Goal: Information Seeking & Learning: Find specific fact

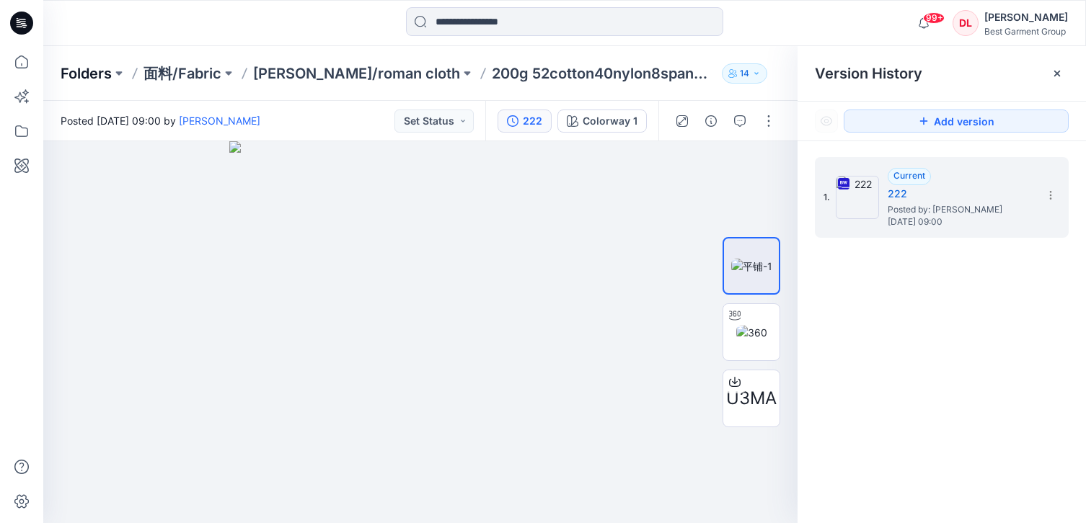
click at [89, 71] on p "Folders" at bounding box center [86, 73] width 51 height 20
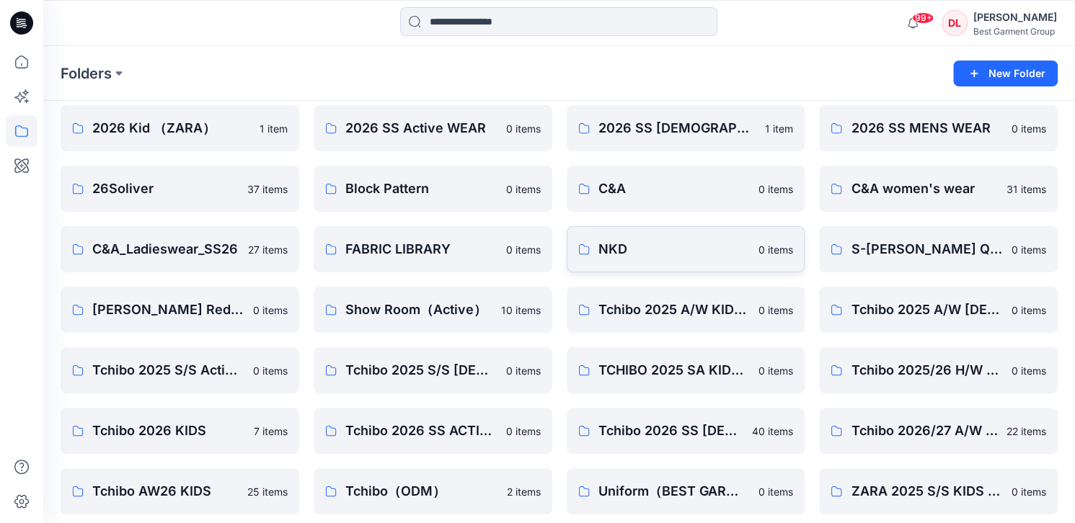
scroll to position [123, 0]
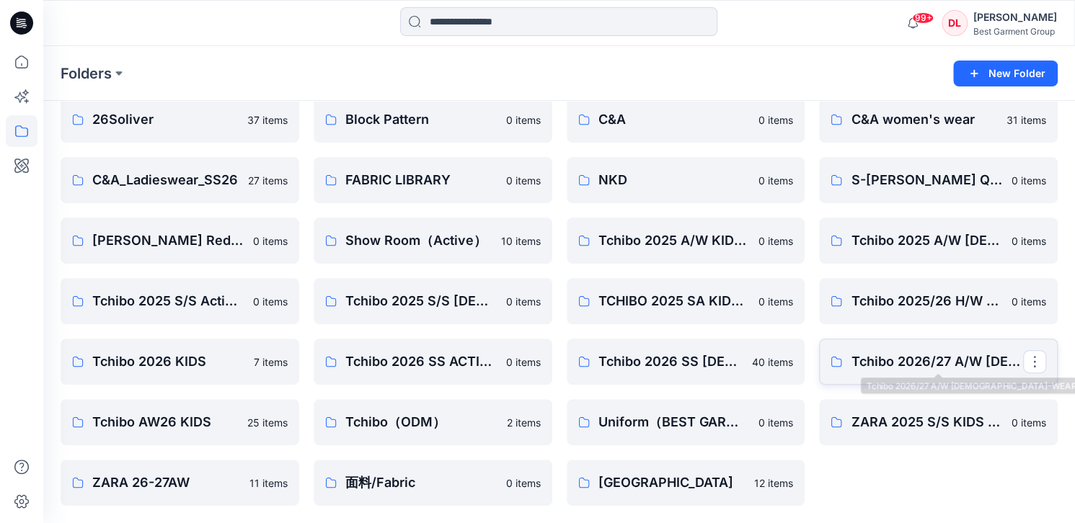
click at [967, 355] on p "Tchibo 2026/27 A/W [DEMOGRAPHIC_DATA]-WEAR" at bounding box center [937, 362] width 172 height 20
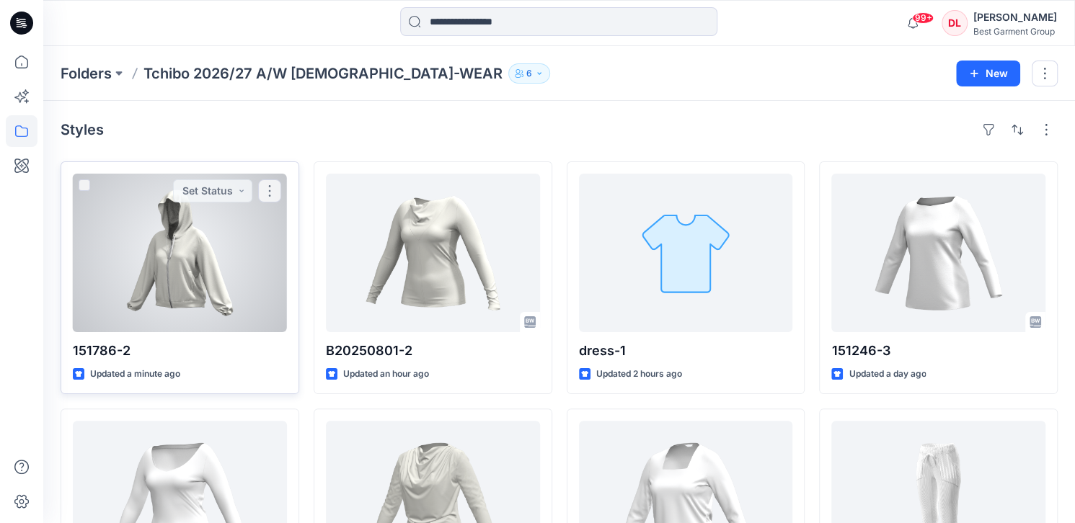
click at [228, 329] on div at bounding box center [180, 253] width 214 height 159
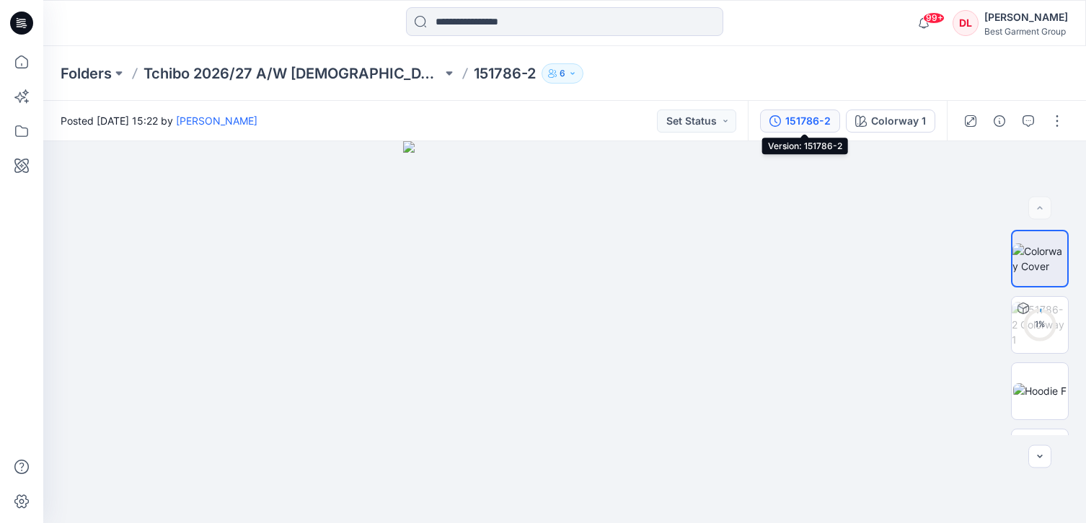
click at [811, 117] on div "151786-2" at bounding box center [807, 121] width 45 height 16
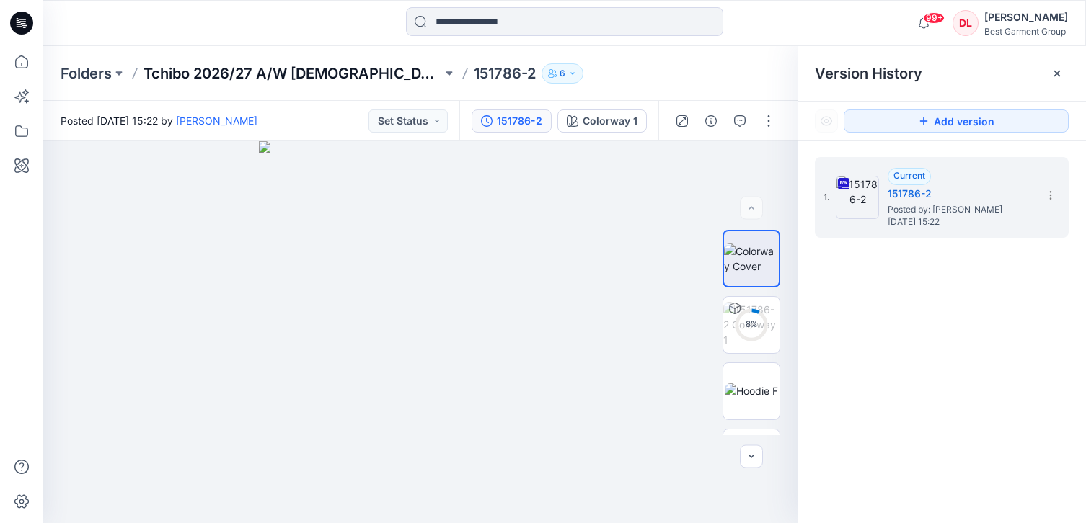
click at [264, 64] on p "Tchibo 2026/27 A/W [DEMOGRAPHIC_DATA]-WEAR" at bounding box center [292, 73] width 298 height 20
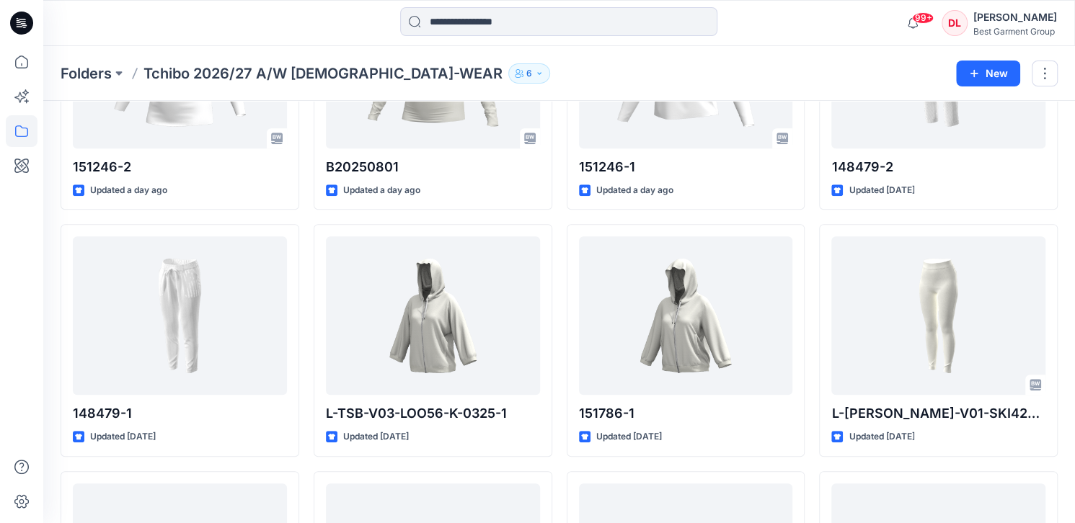
scroll to position [432, 0]
click at [577, 31] on input at bounding box center [558, 21] width 317 height 29
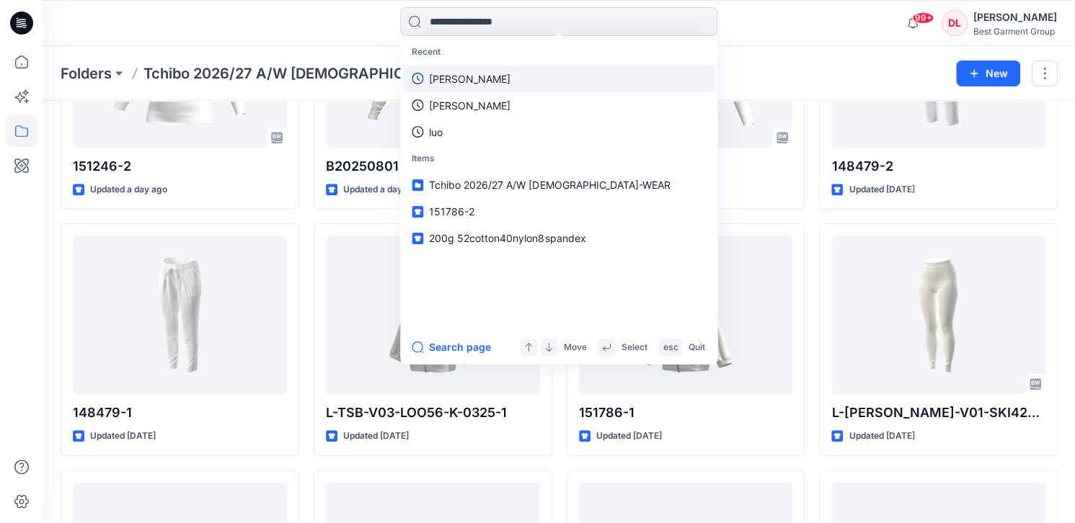
paste input "******"
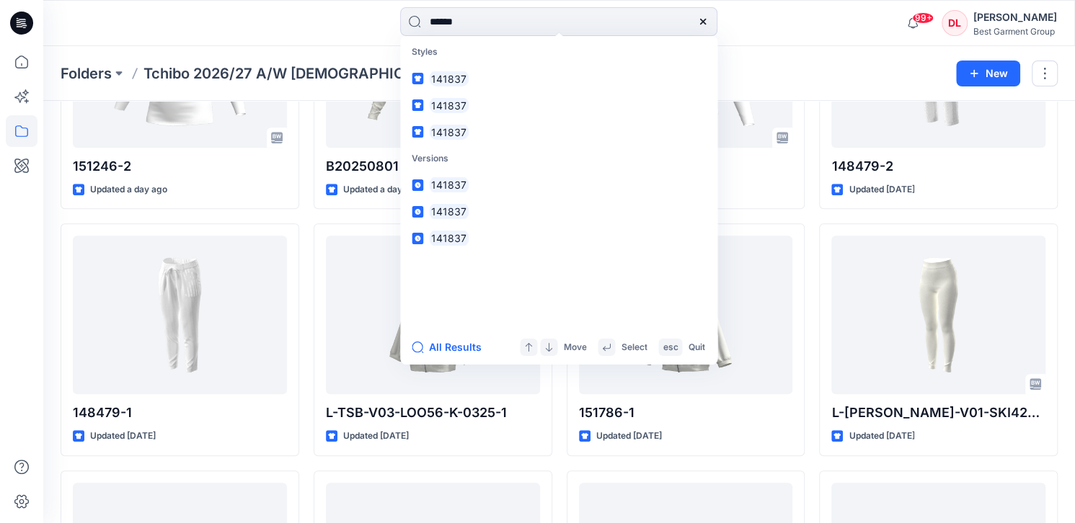
type input "******"
click at [626, 37] on div "Styles 141837 141837 141837 Versions 141837 141837 141837" at bounding box center [558, 183] width 317 height 294
click at [603, 32] on input "******" at bounding box center [558, 21] width 317 height 29
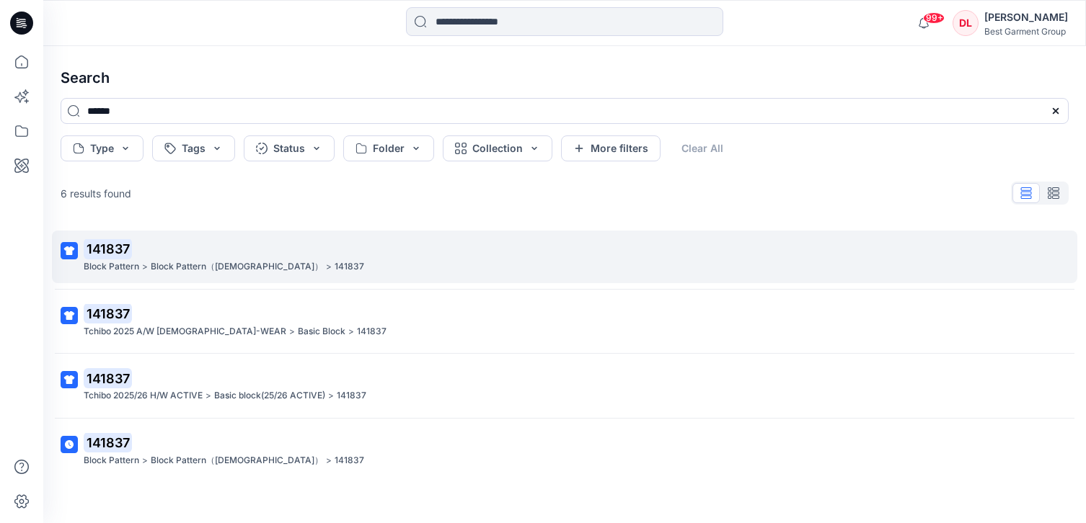
click at [221, 251] on p "141837" at bounding box center [563, 249] width 959 height 20
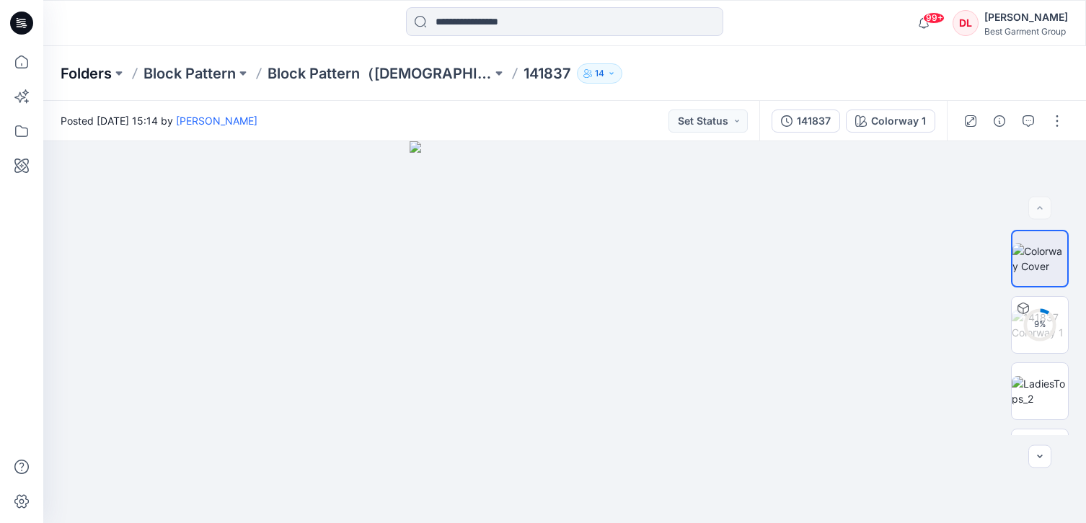
click at [92, 77] on p "Folders" at bounding box center [86, 73] width 51 height 20
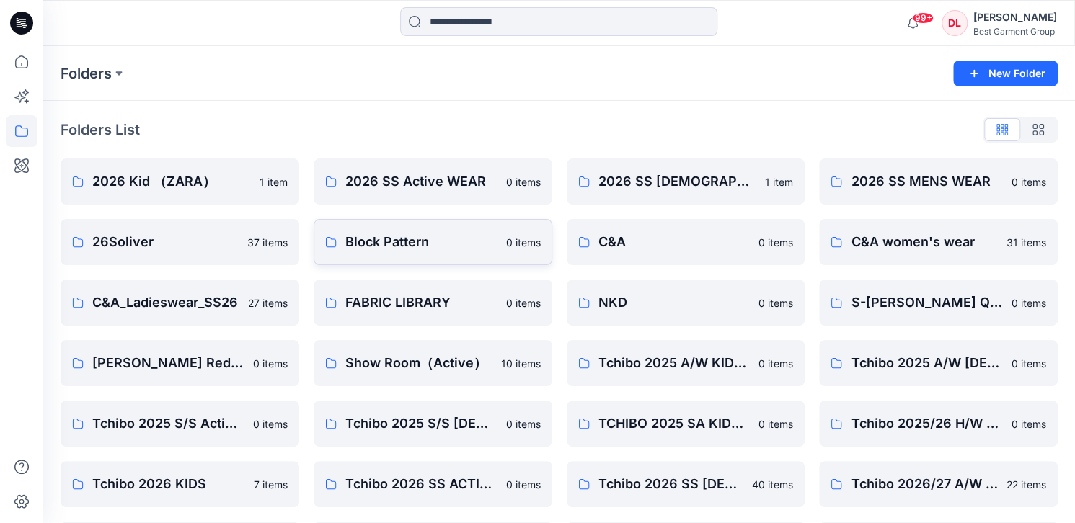
click at [381, 236] on p "Block Pattern" at bounding box center [421, 242] width 152 height 20
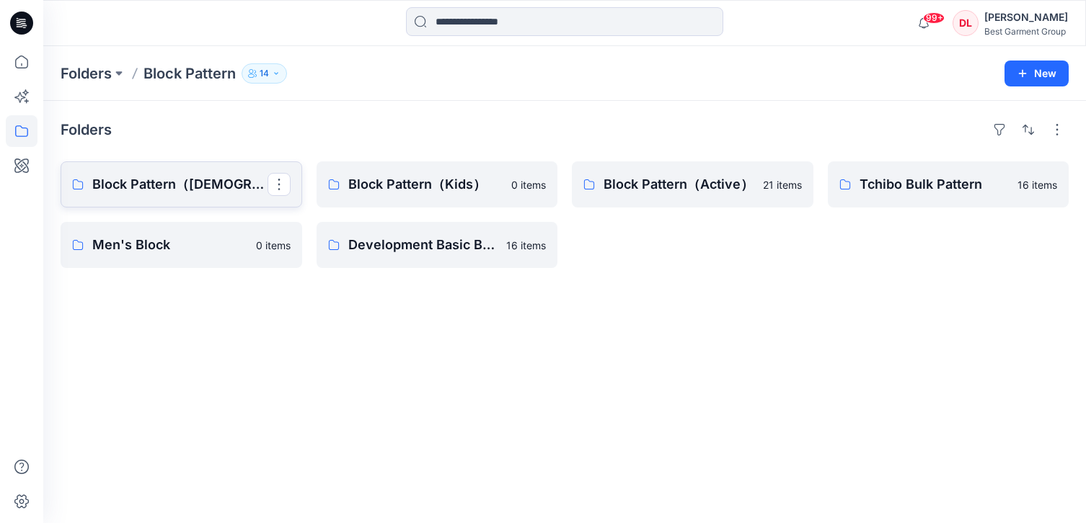
click at [241, 197] on link "Block Pattern（[DEMOGRAPHIC_DATA]）" at bounding box center [181, 184] width 241 height 46
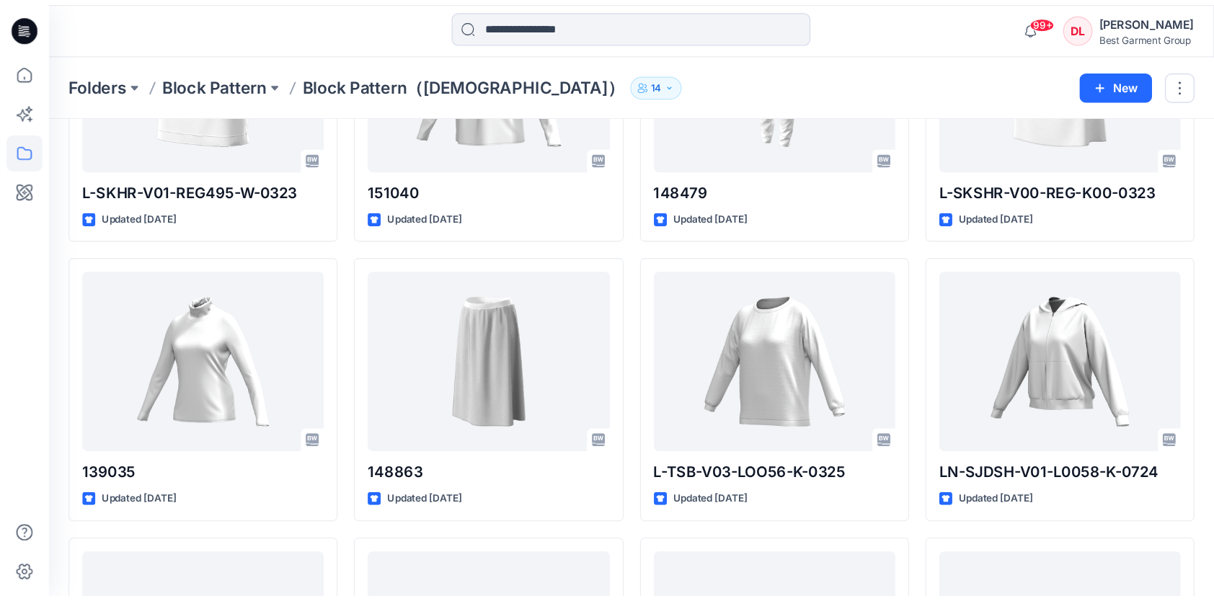
scroll to position [432, 0]
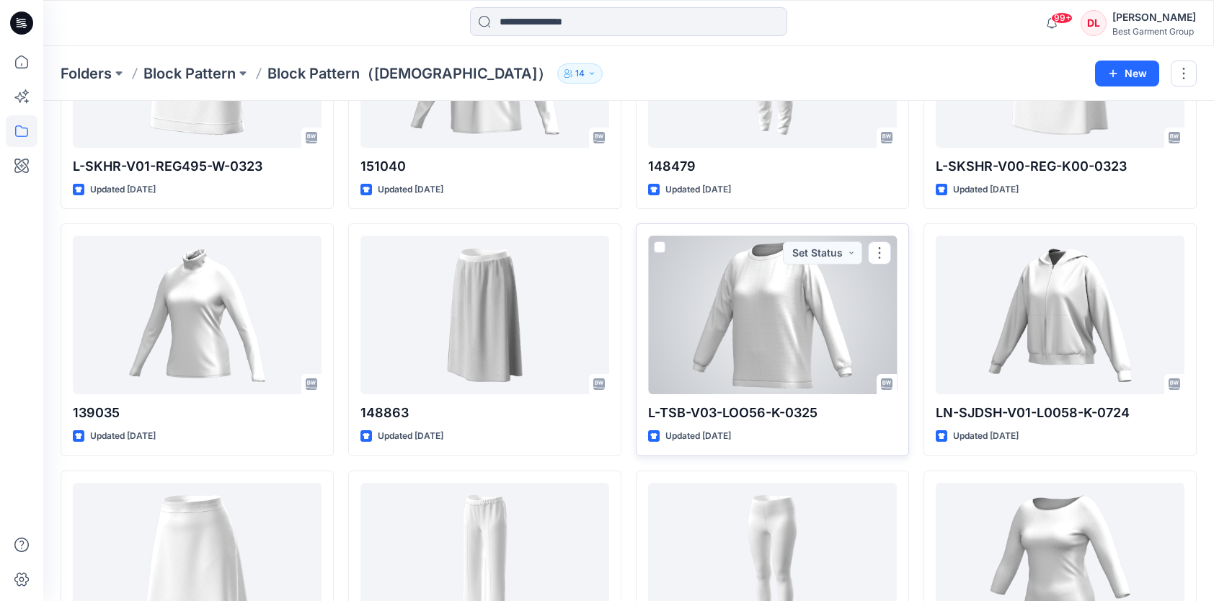
click at [644, 409] on div "L-TSB-V03-LOO56-K-0325 Updated [DATE] Set Status" at bounding box center [772, 339] width 273 height 233
click at [748, 369] on div at bounding box center [772, 315] width 249 height 159
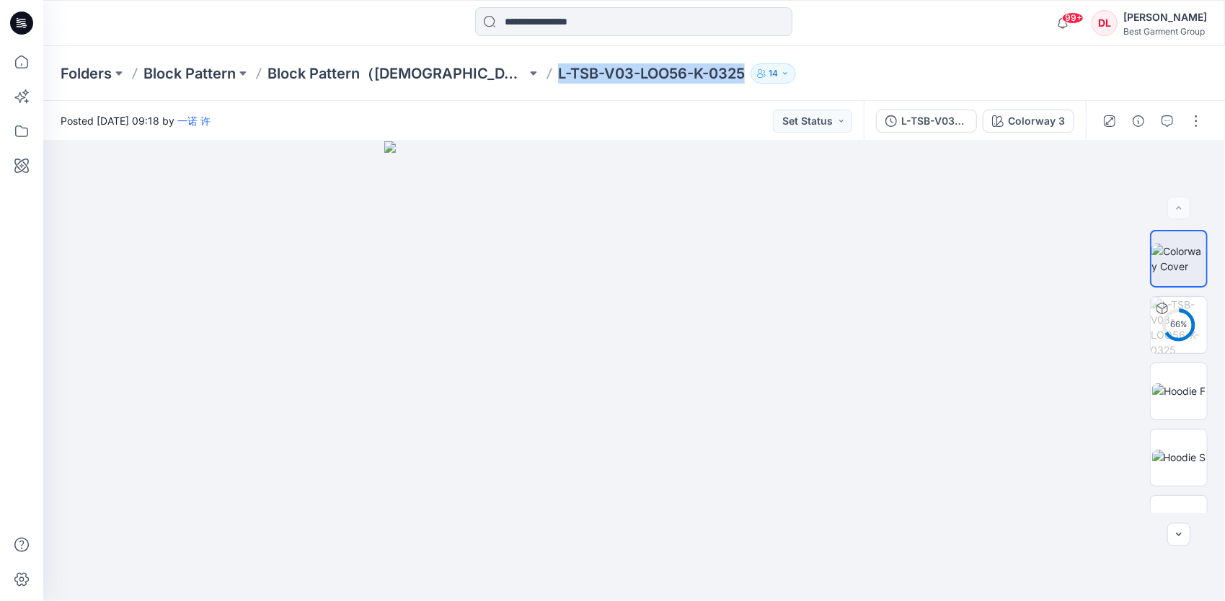
drag, startPoint x: 463, startPoint y: 74, endPoint x: 753, endPoint y: 84, distance: 289.9
click at [753, 84] on div "Folders Block Pattern Block Pattern（[DEMOGRAPHIC_DATA]） L-TSB-V03-LOO56-K-0325 …" at bounding box center [633, 73] width 1181 height 55
copy div "L-TSB-V03-LOO56-K-0325 14"
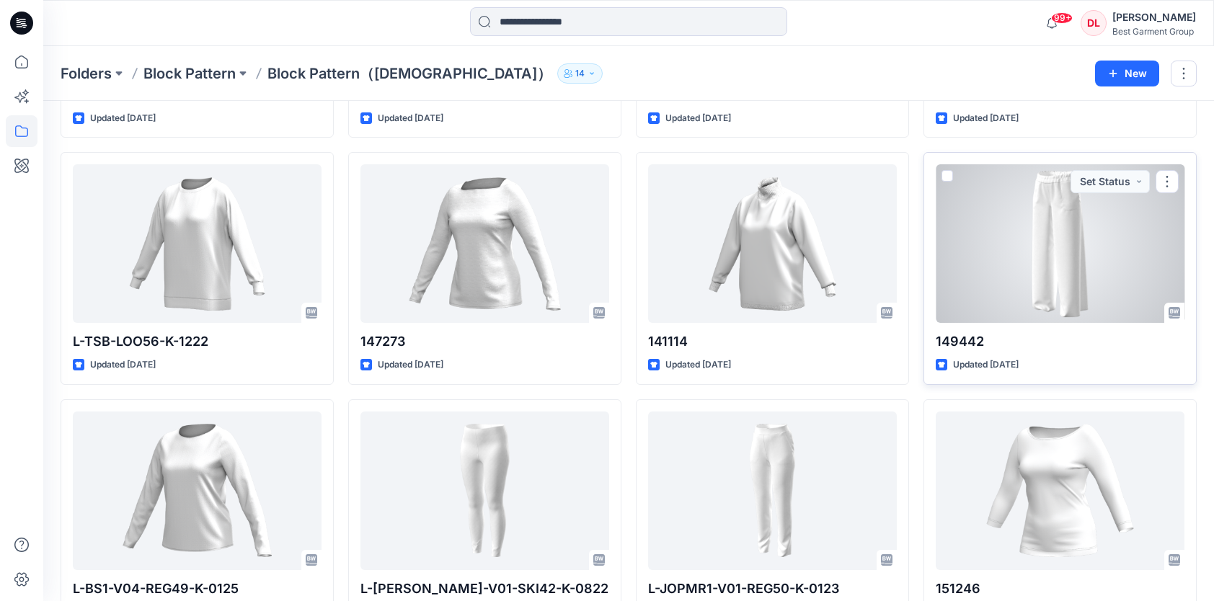
scroll to position [1008, 0]
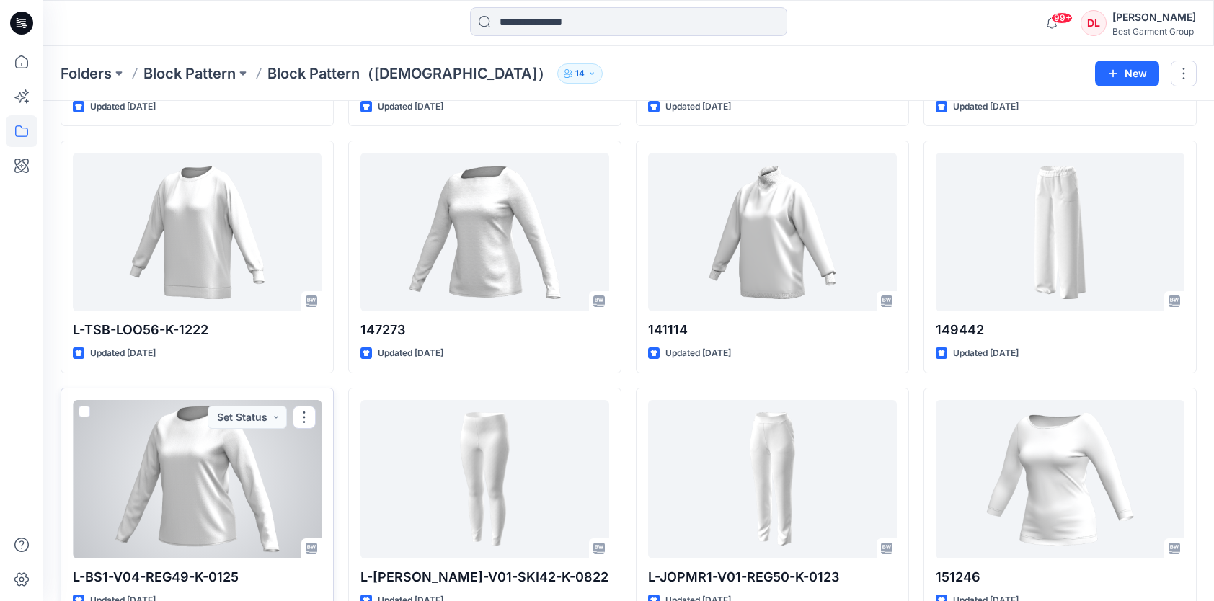
click at [190, 457] on div at bounding box center [197, 479] width 249 height 159
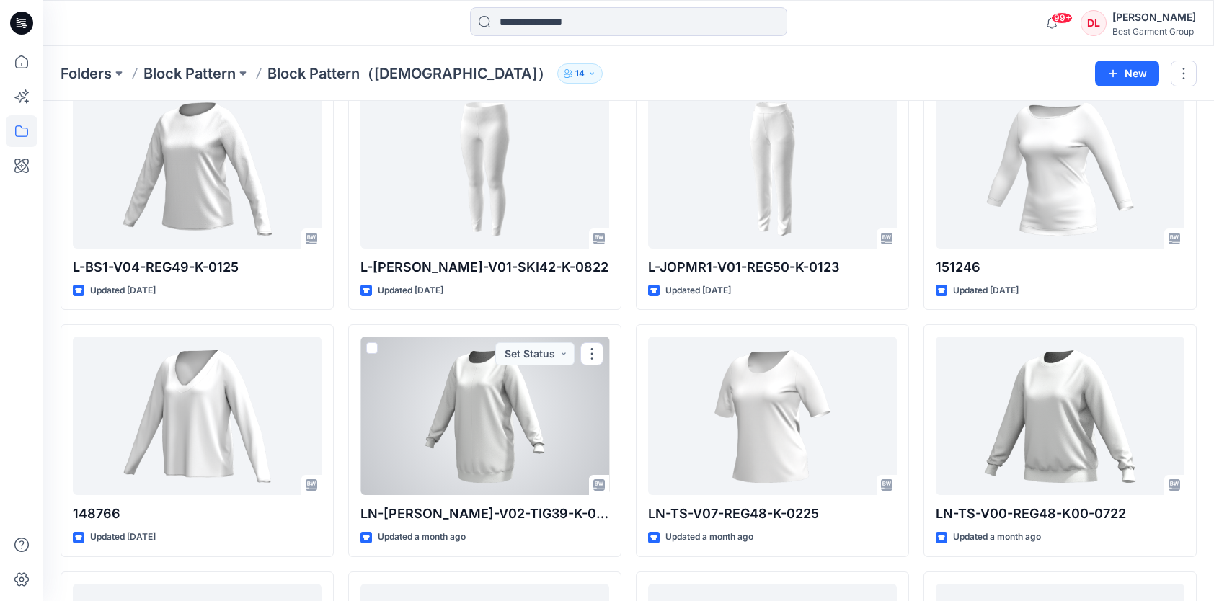
scroll to position [1441, 0]
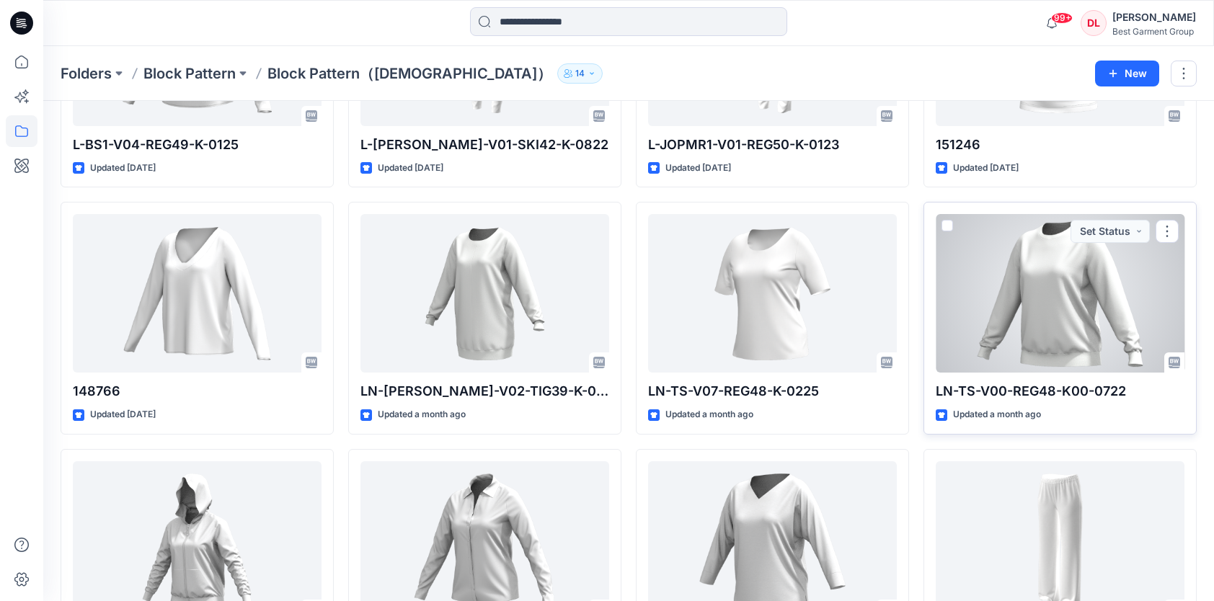
click at [1047, 324] on div at bounding box center [1060, 293] width 249 height 159
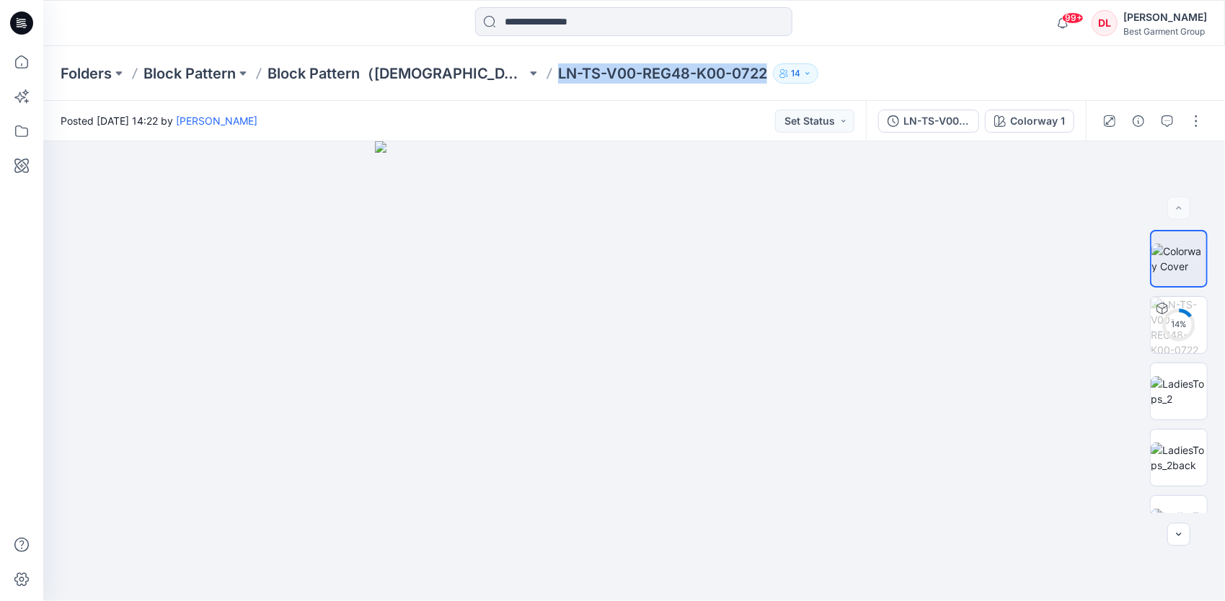
drag, startPoint x: 469, startPoint y: 73, endPoint x: 764, endPoint y: 92, distance: 296.2
click at [764, 92] on div "Folders Block Pattern Block Pattern（[DEMOGRAPHIC_DATA]） LN-TS-V00-REG48-K00-072…" at bounding box center [633, 73] width 1181 height 55
copy div "LN-TS-V00-REG48-K00-0722 14"
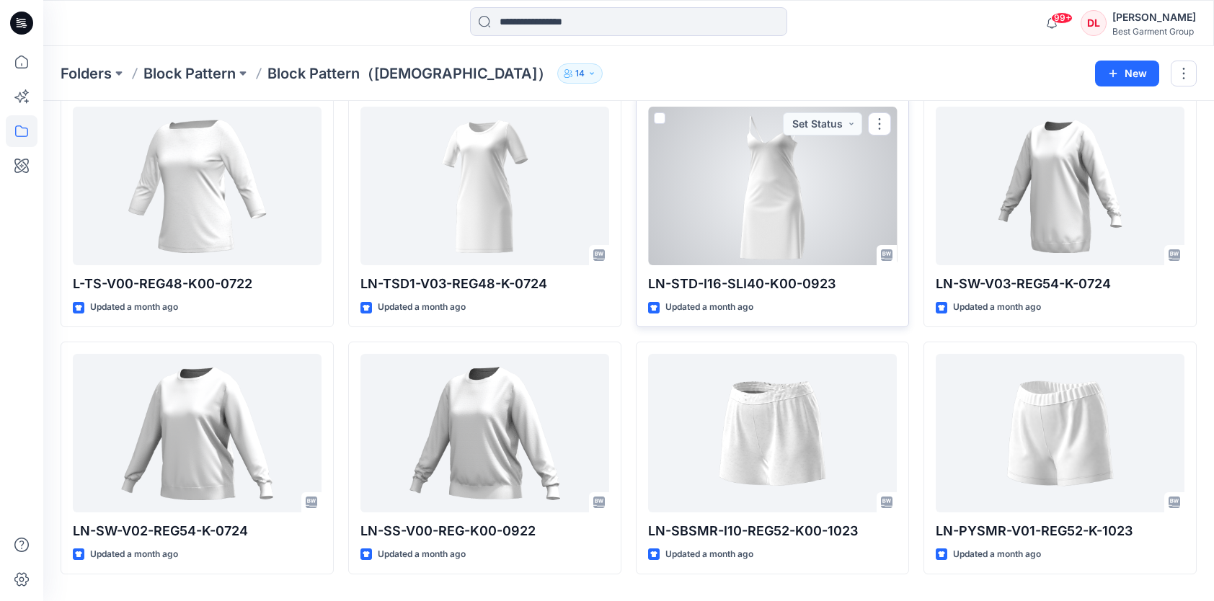
scroll to position [2553, 0]
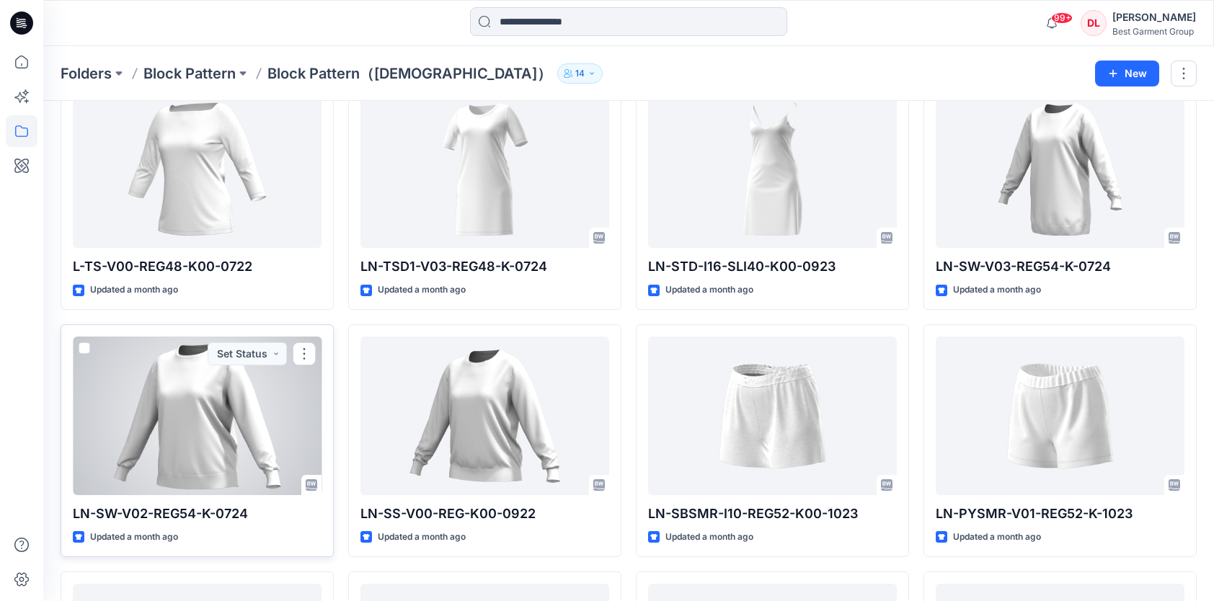
click at [187, 430] on div at bounding box center [197, 416] width 249 height 159
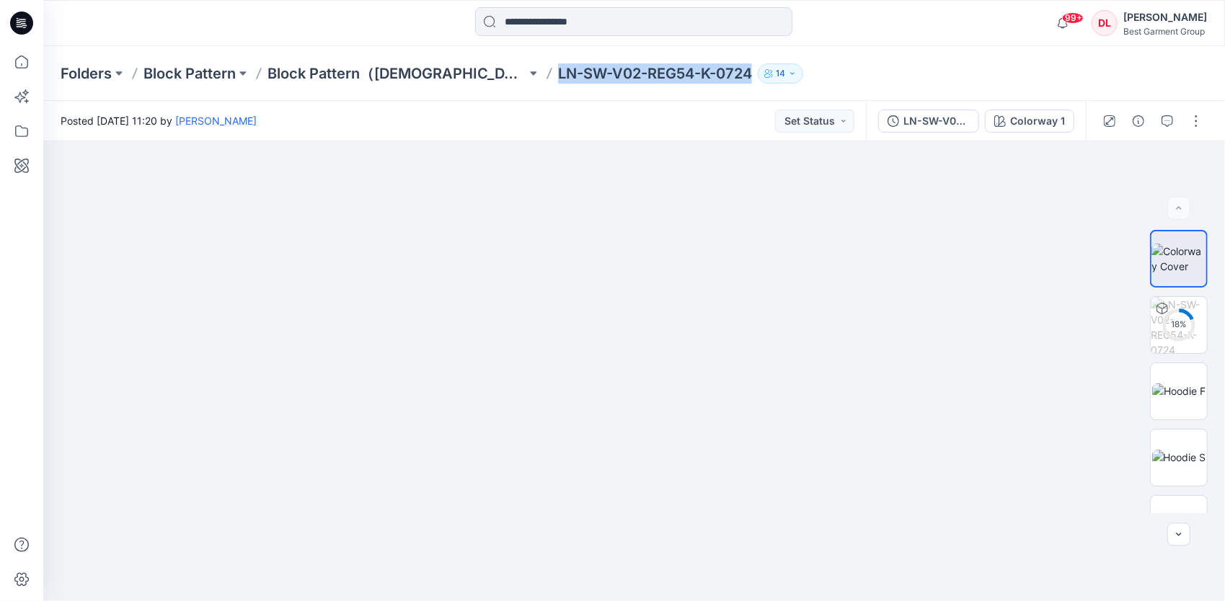
drag, startPoint x: 463, startPoint y: 74, endPoint x: 905, endPoint y: 93, distance: 443.0
click at [905, 93] on div "Folders Block Pattern Block Pattern（[DEMOGRAPHIC_DATA]） LN-SW-V02-REG54-K-0724 …" at bounding box center [633, 73] width 1181 height 55
copy div "LN-SW-V02-REG54-K-0724 14"
click at [1085, 395] on img at bounding box center [1178, 390] width 53 height 15
